Goal: Information Seeking & Learning: Learn about a topic

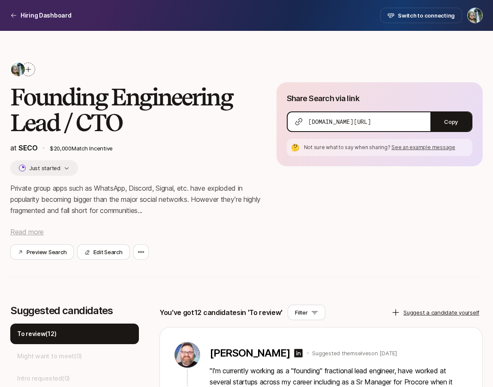
click at [38, 232] on span "Read more" at bounding box center [26, 232] width 33 height 9
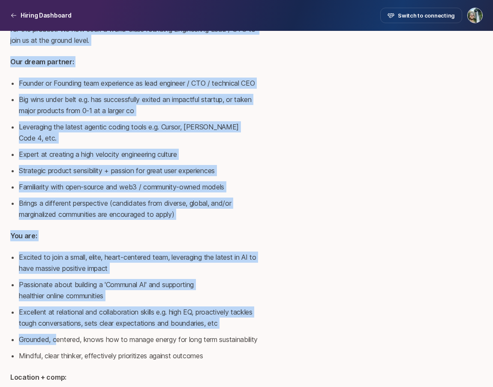
scroll to position [304, 0]
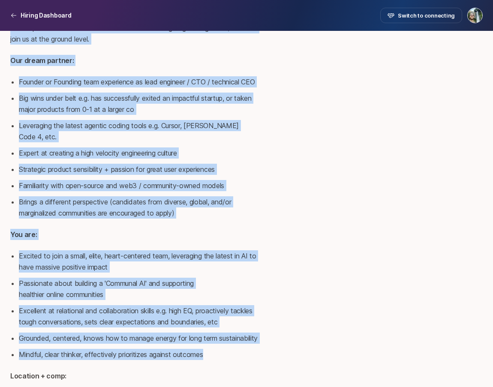
drag, startPoint x: 10, startPoint y: 155, endPoint x: 212, endPoint y: 340, distance: 273.8
click at [212, 340] on div "Private group apps such as WhatsApp, Discord, Signal, etc. have exploded in pop…" at bounding box center [136, 159] width 253 height 563
copy div "Loremip dolor sita cons ad ElitsEdd, Eiusmod, Tempor, inc. utla etdolore ma ali…"
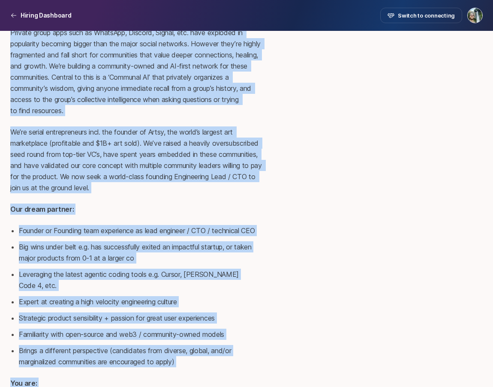
scroll to position [0, 0]
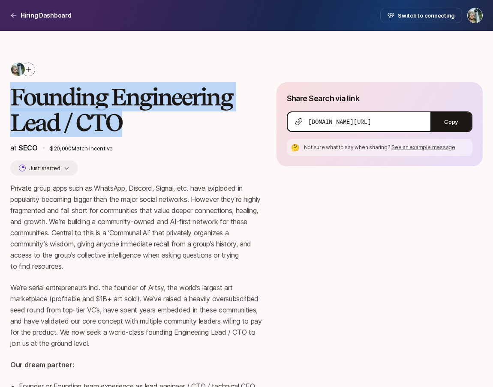
drag, startPoint x: 121, startPoint y: 126, endPoint x: 15, endPoint y: 100, distance: 109.9
click at [15, 100] on h2 "Founding Engineering Lead / CTO" at bounding box center [136, 109] width 253 height 51
copy h2 "Founding Engineering Lead / CTO"
click at [153, 115] on h2 "Founding Engineering Lead / CTO" at bounding box center [136, 109] width 253 height 51
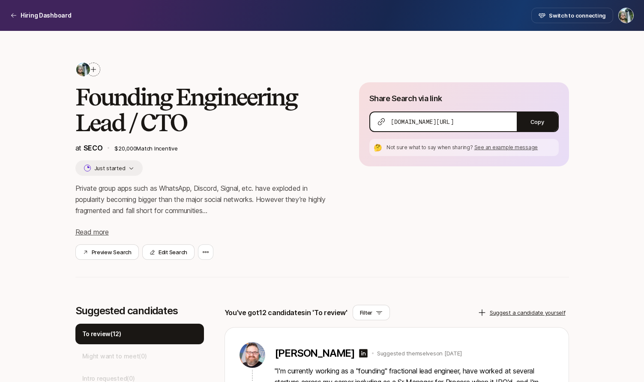
scroll to position [257, 0]
